Goal: Book appointment/travel/reservation

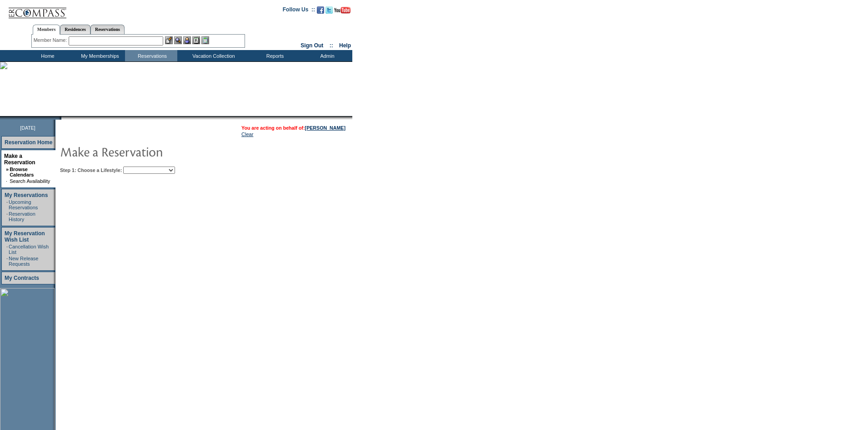
click at [175, 171] on select "Beach Leisure Metropolitan Mountain OIAL for Adventure OIAL for Couples OIAL fo…" at bounding box center [149, 169] width 52 height 7
select select "Beach"
click at [139, 167] on select "Beach Leisure Metropolitan Mountain OIAL for Adventure OIAL for Couples OIAL fo…" at bounding box center [149, 169] width 52 height 7
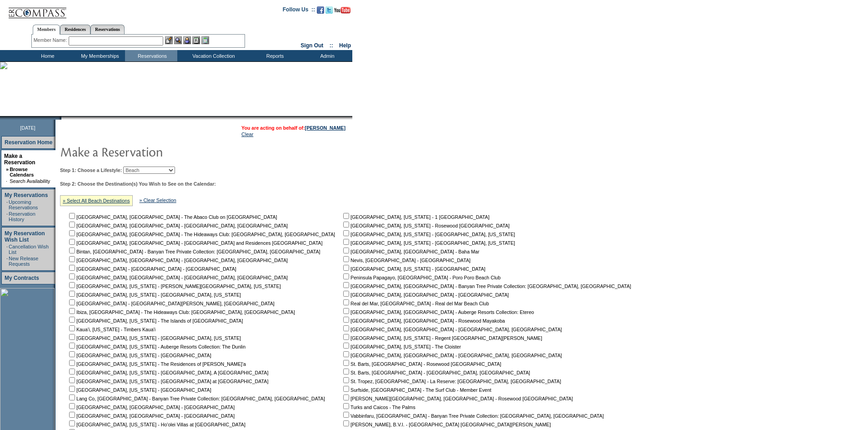
scroll to position [122, 0]
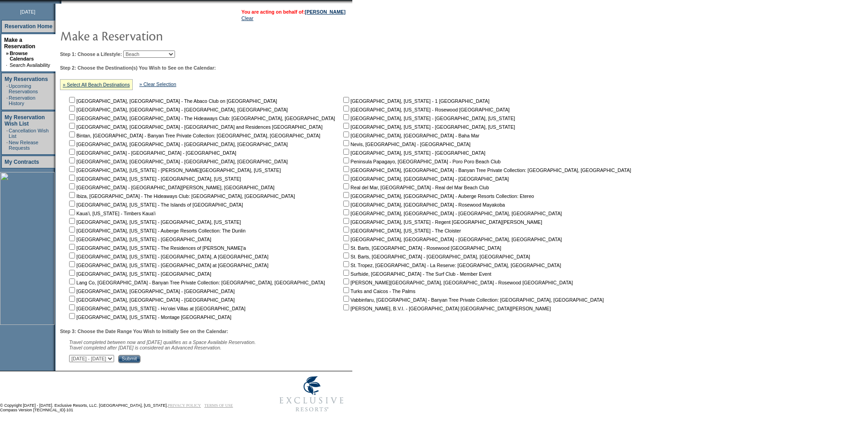
click at [75, 287] on input "checkbox" at bounding box center [72, 290] width 6 height 6
checkbox input "true"
click at [75, 296] on input "checkbox" at bounding box center [72, 299] width 6 height 6
checkbox input "true"
click at [114, 360] on select "September 2, 2025 - October 17, 2025 October 18, 2025 - December 1, 2025 Decemb…" at bounding box center [91, 358] width 45 height 7
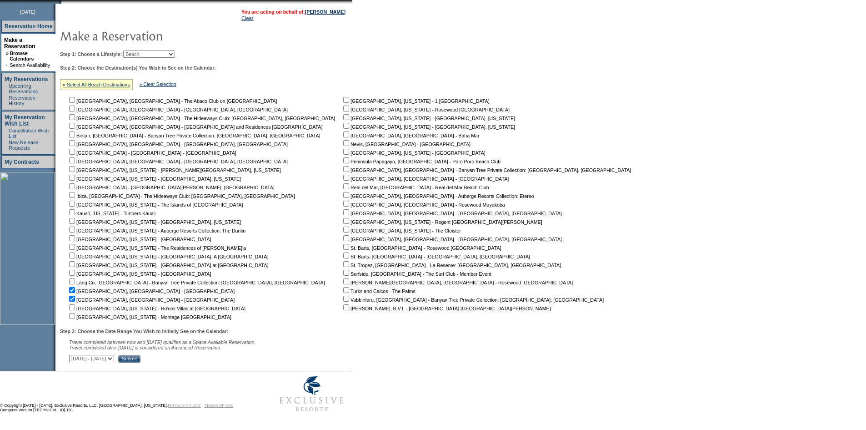
select select "10/18/2025|12/1/2025"
click at [74, 355] on select "September 2, 2025 - October 17, 2025 October 18, 2025 - December 1, 2025 Decemb…" at bounding box center [91, 358] width 45 height 7
click at [141, 358] on input "Submit" at bounding box center [129, 359] width 22 height 8
